Goal: Task Accomplishment & Management: Complete application form

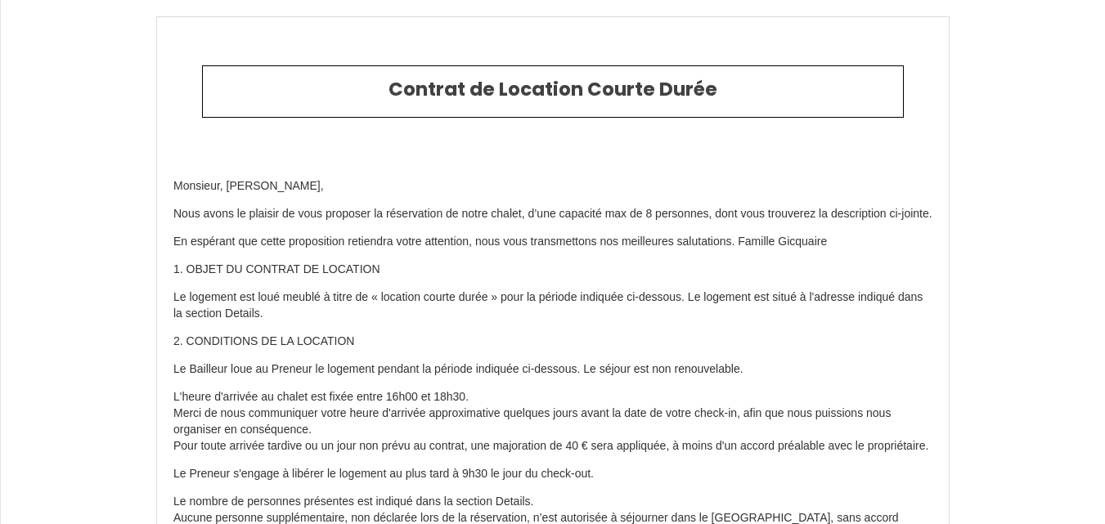
type input "[PHONE_NUMBER]"
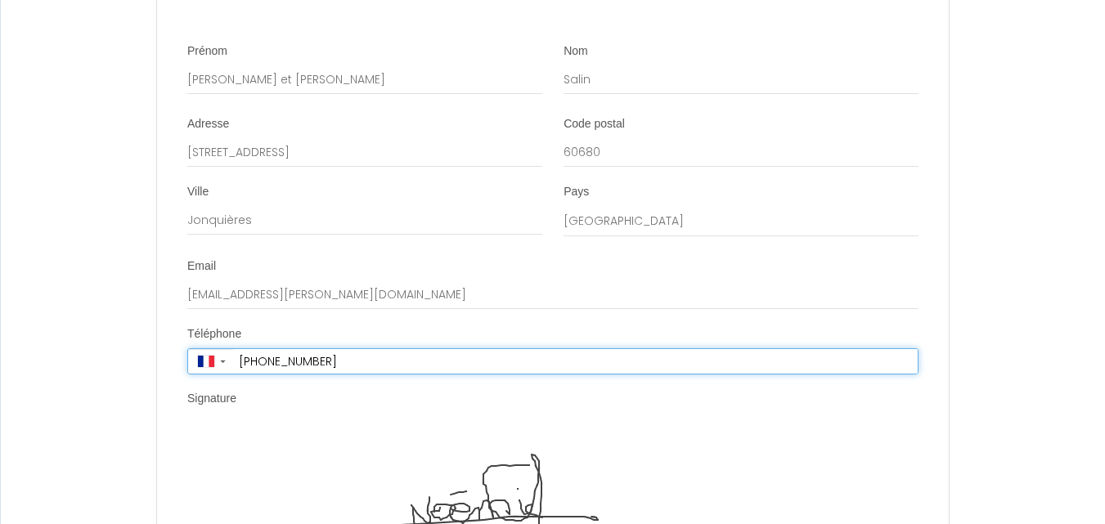
scroll to position [3030, 0]
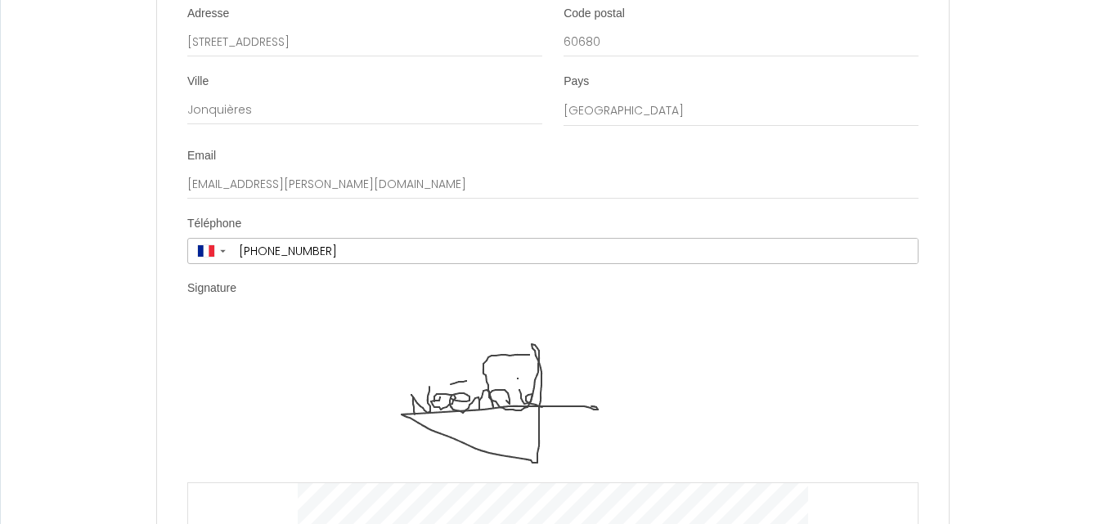
scroll to position [3138, 0]
drag, startPoint x: 218, startPoint y: 320, endPoint x: 233, endPoint y: 393, distance: 75.1
click at [233, 393] on div "Clear" at bounding box center [552, 485] width 731 height 329
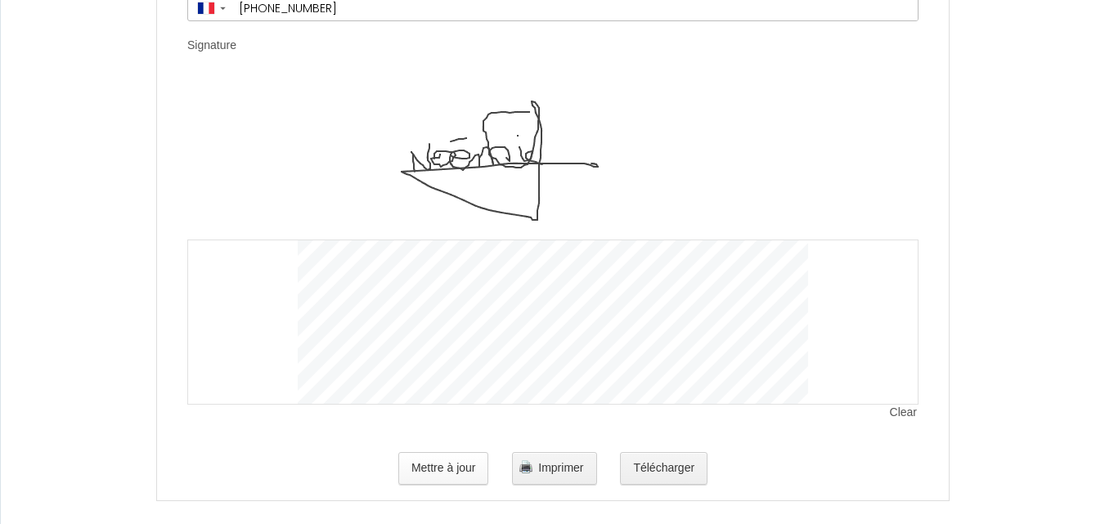
scroll to position [3383, 0]
click at [459, 453] on button "Mettre à jour" at bounding box center [443, 467] width 91 height 33
click at [761, 463] on div "Mettre à jour Imprimer Télécharger" at bounding box center [552, 468] width 731 height 52
click at [572, 460] on span "Imprimer" at bounding box center [560, 466] width 45 height 13
click at [575, 459] on button "Imprimer" at bounding box center [554, 467] width 84 height 33
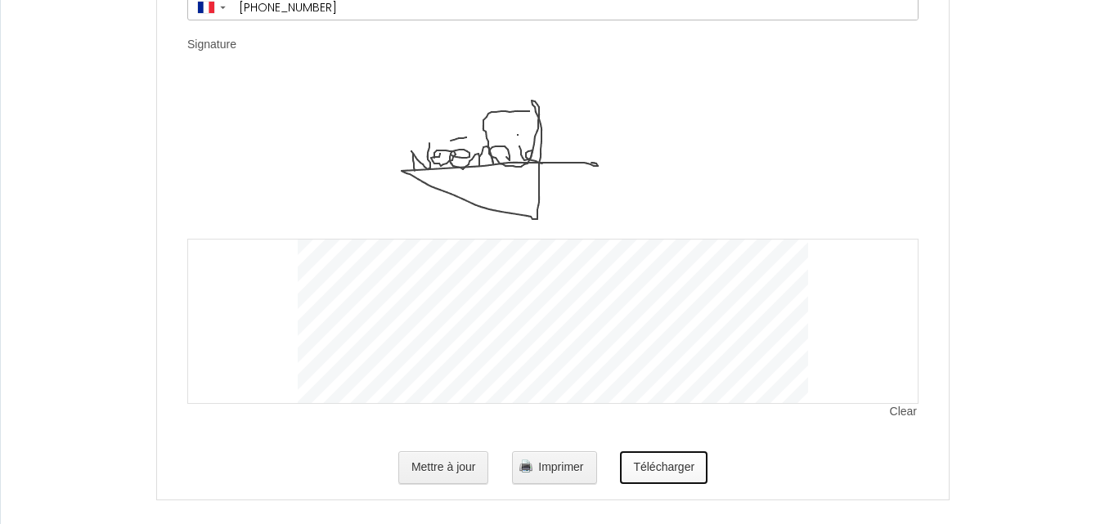
click at [653, 451] on button "Télécharger" at bounding box center [664, 467] width 88 height 33
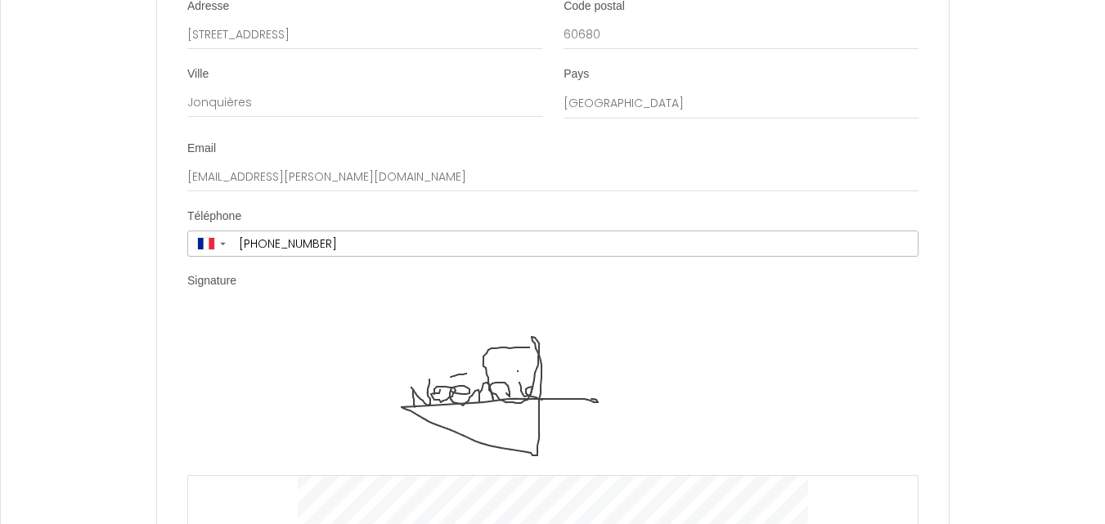
scroll to position [3190, 0]
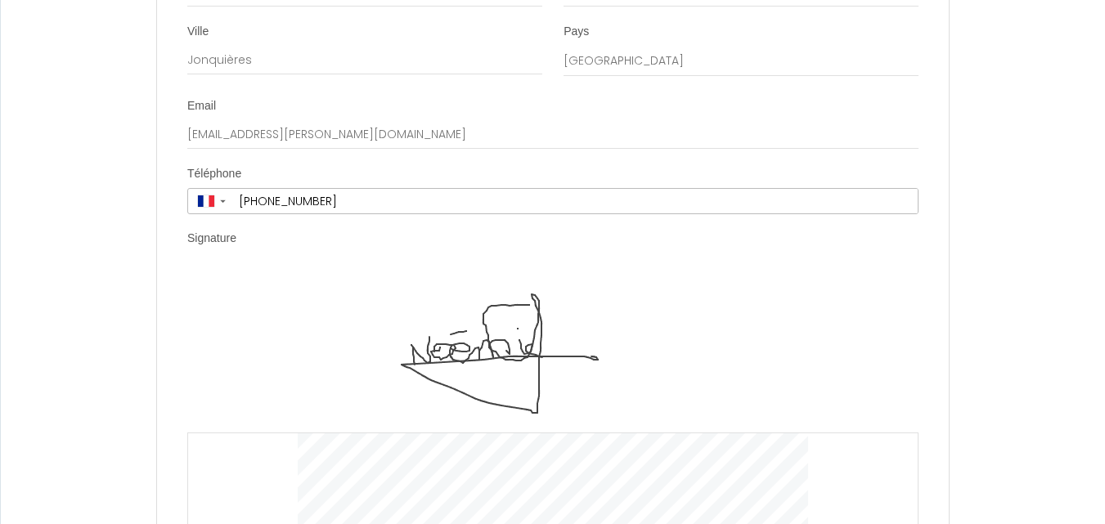
click at [249, 272] on div "Clear" at bounding box center [552, 433] width 731 height 329
click at [218, 231] on label "Signature" at bounding box center [211, 239] width 49 height 16
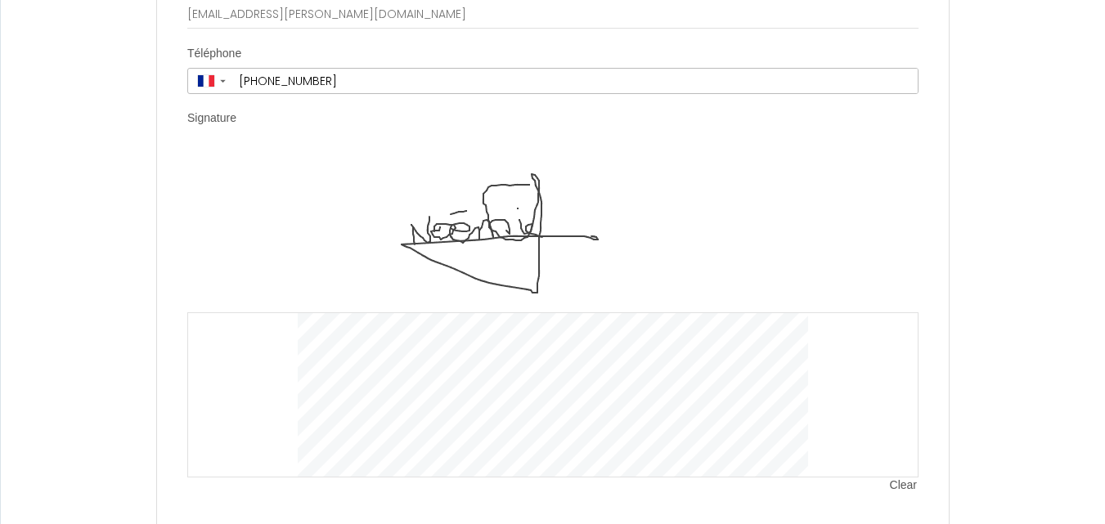
scroll to position [3353, 0]
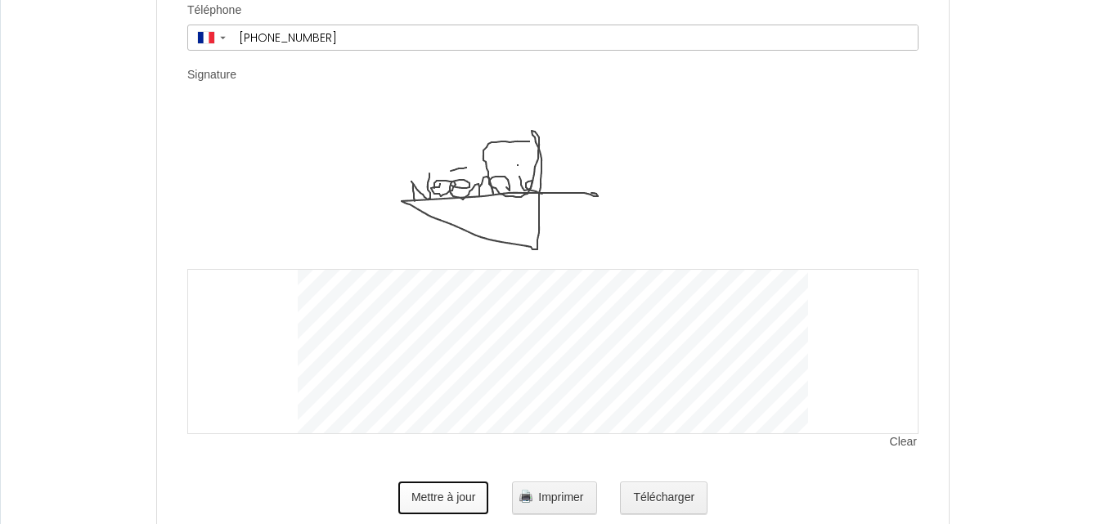
click at [447, 482] on button "Mettre à jour" at bounding box center [443, 498] width 91 height 33
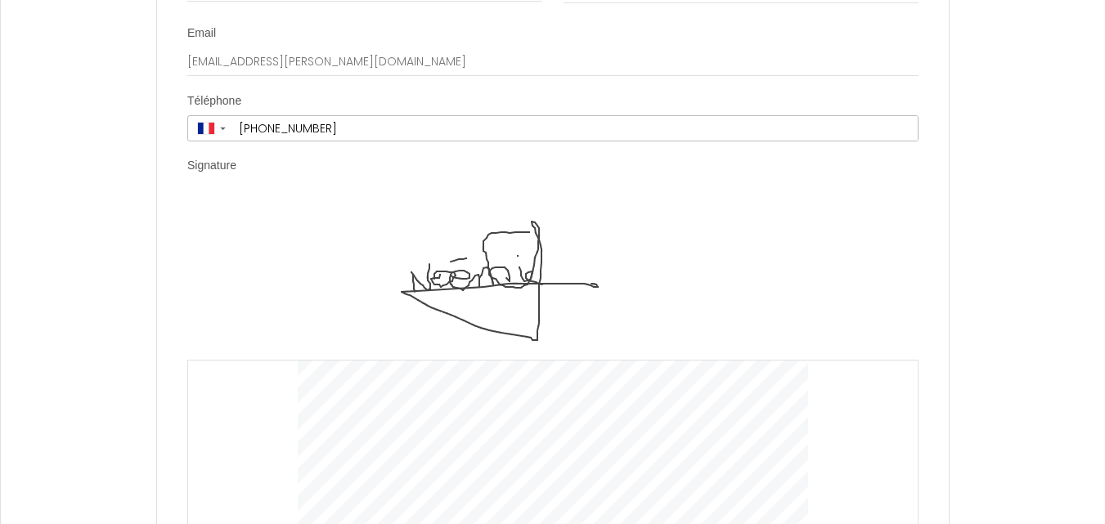
scroll to position [3271, 0]
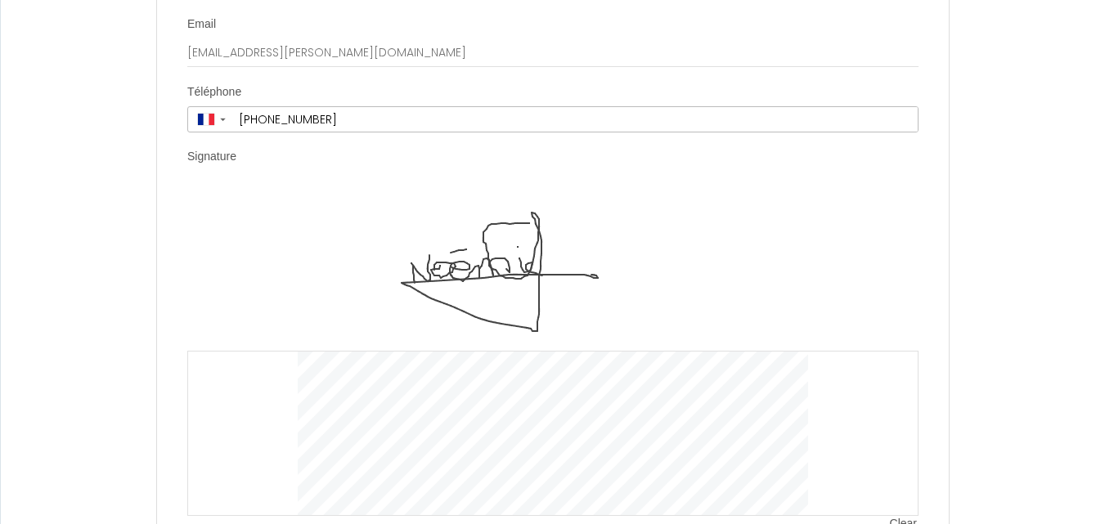
click at [245, 187] on div "Clear" at bounding box center [552, 351] width 731 height 329
click at [222, 149] on label "Signature" at bounding box center [211, 157] width 49 height 16
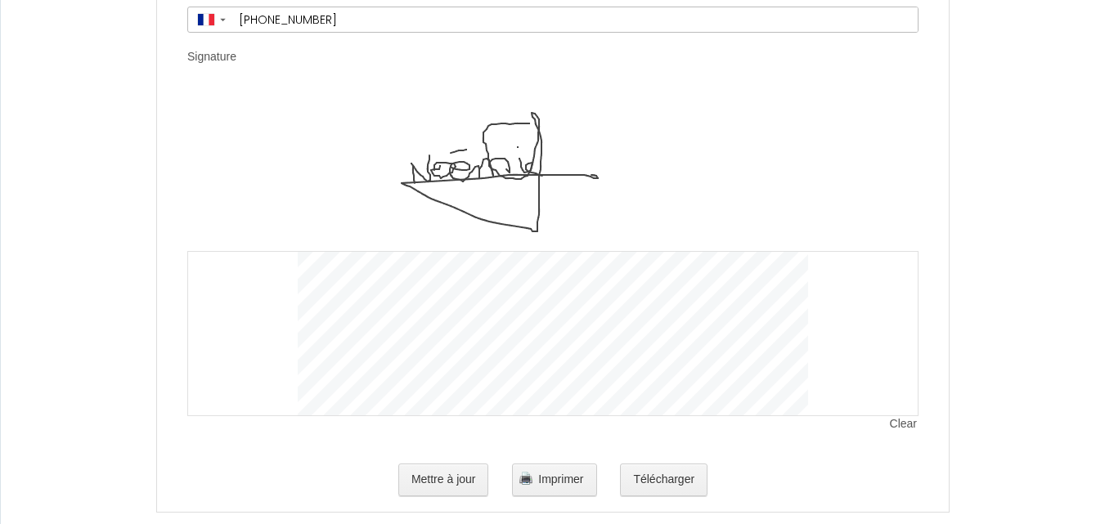
scroll to position [3383, 0]
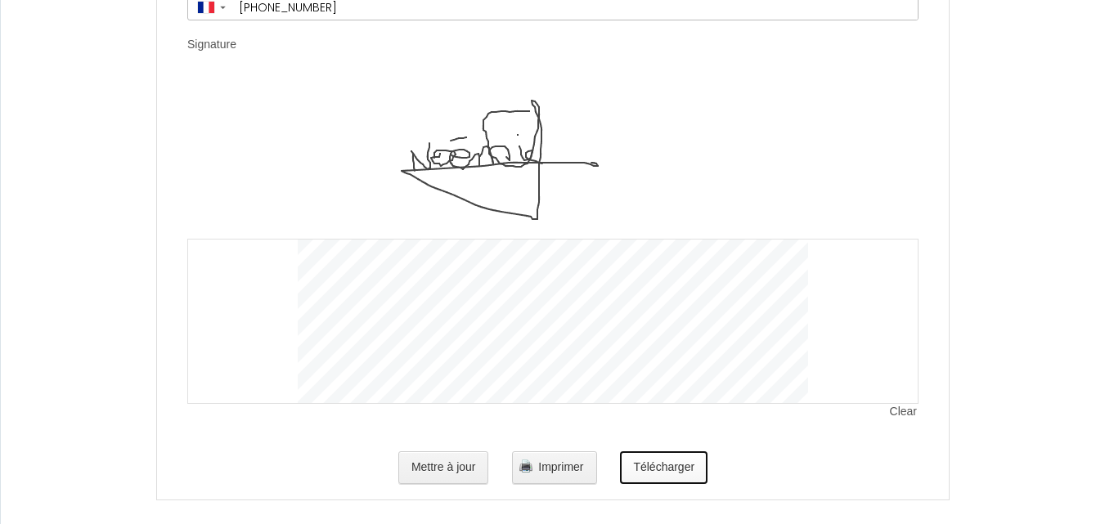
click at [673, 452] on button "Télécharger" at bounding box center [664, 467] width 88 height 33
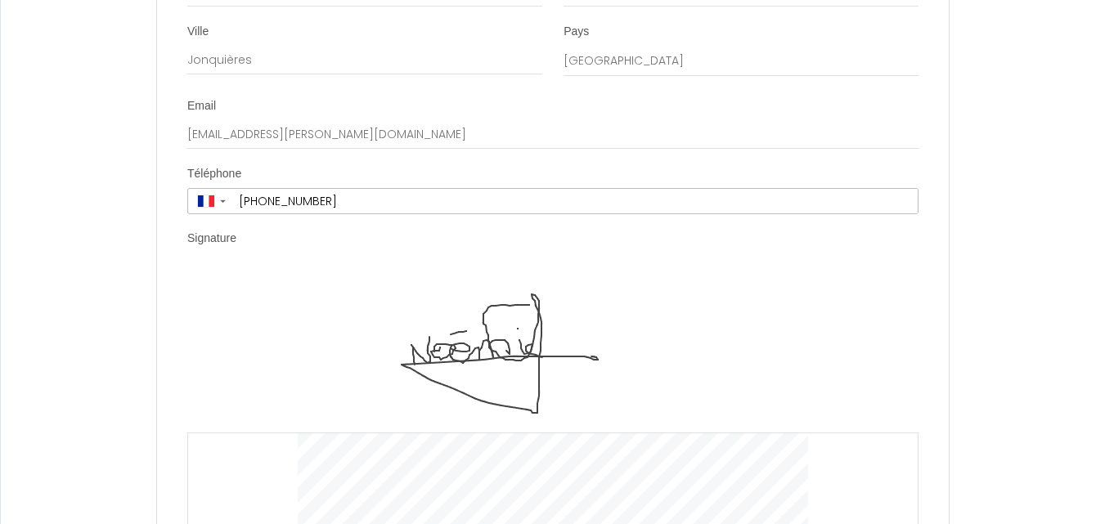
scroll to position [3271, 0]
